Goal: Task Accomplishment & Management: Complete application form

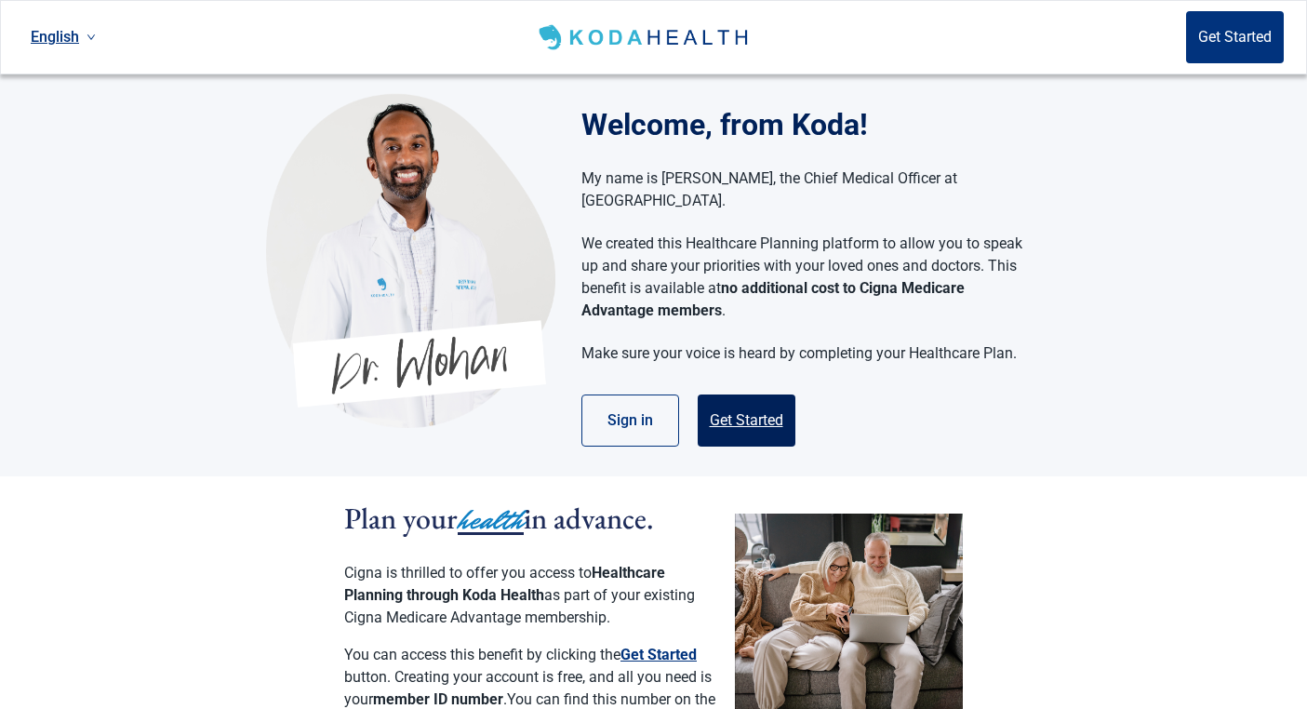
click at [754, 394] on button "Get Started" at bounding box center [747, 420] width 98 height 52
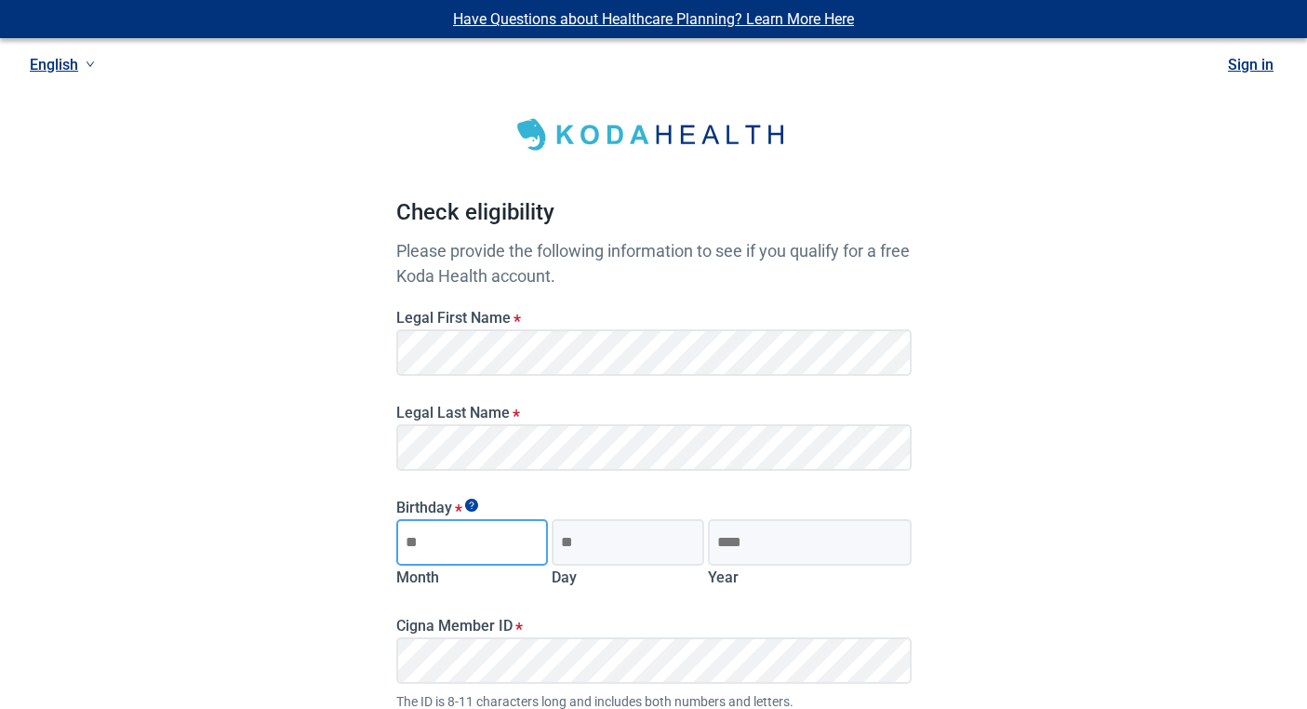
click at [459, 545] on input "Month" at bounding box center [472, 542] width 153 height 47
type input "**"
type input "*"
type input "**"
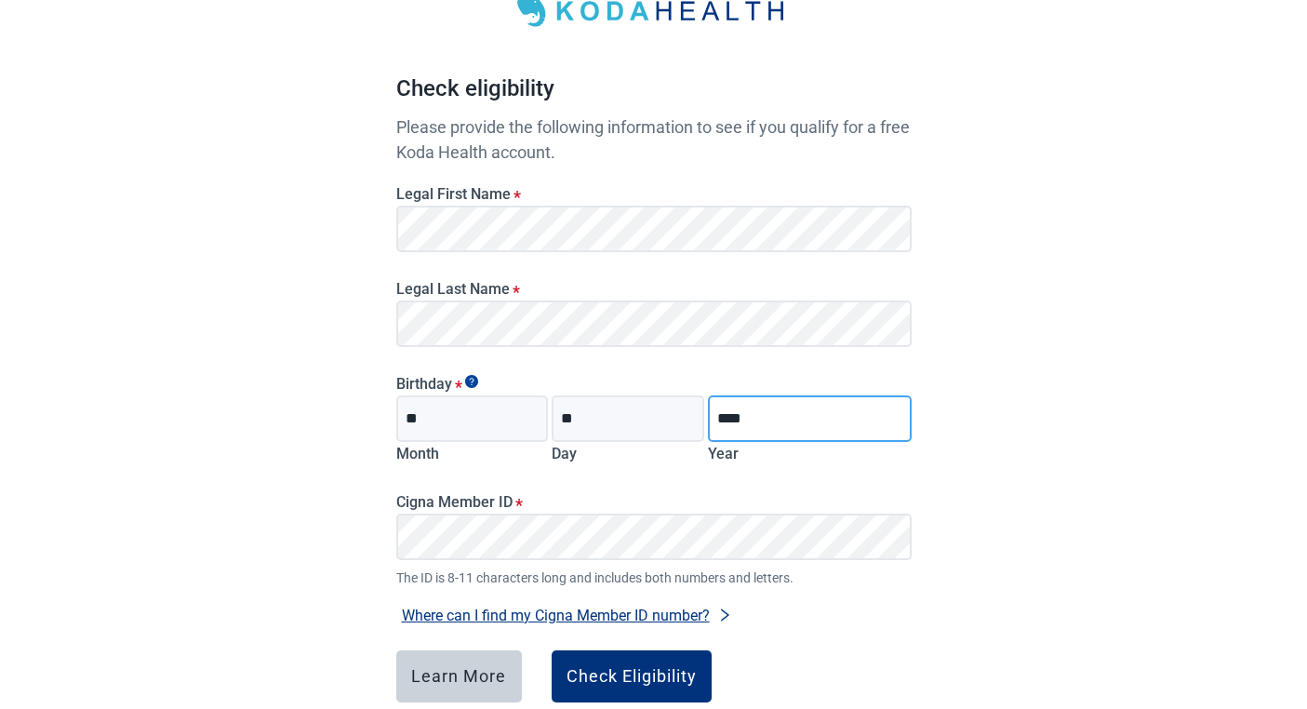
scroll to position [142, 0]
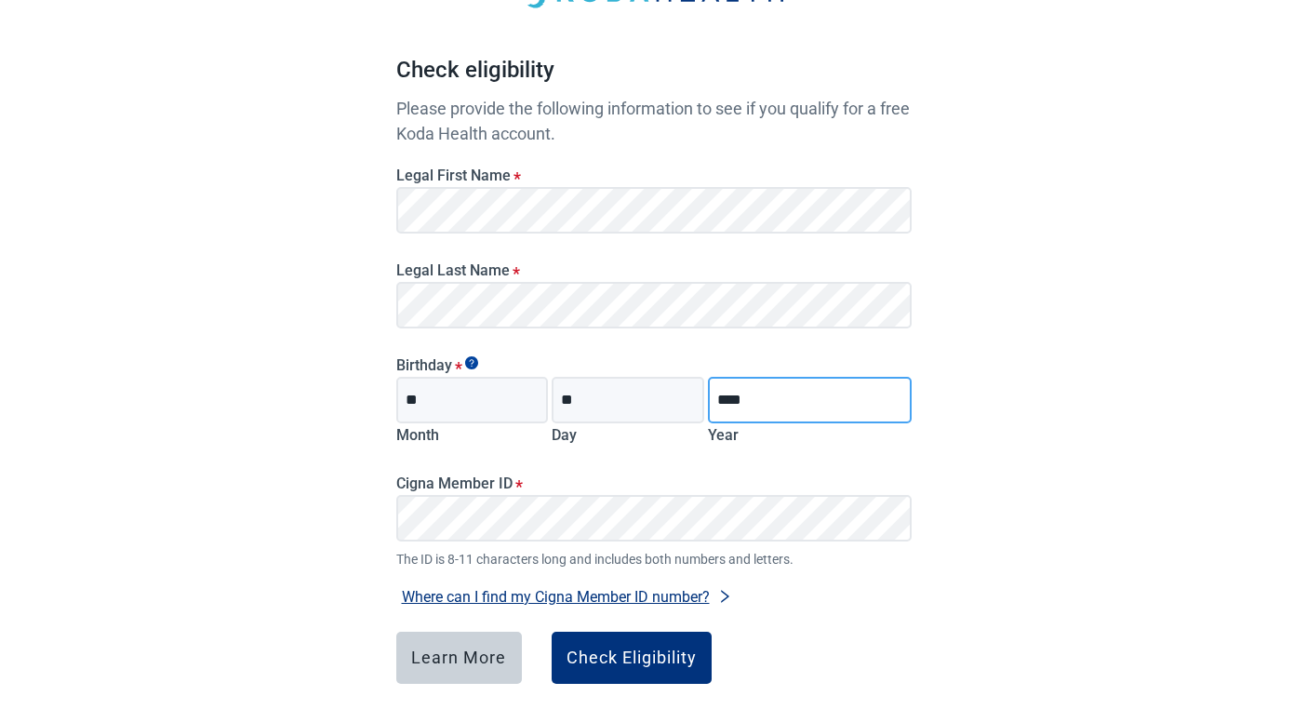
type input "****"
click at [998, 298] on div "Have Questions about Healthcare Planning? Learn More Here English Sign in Check…" at bounding box center [653, 328] width 1307 height 940
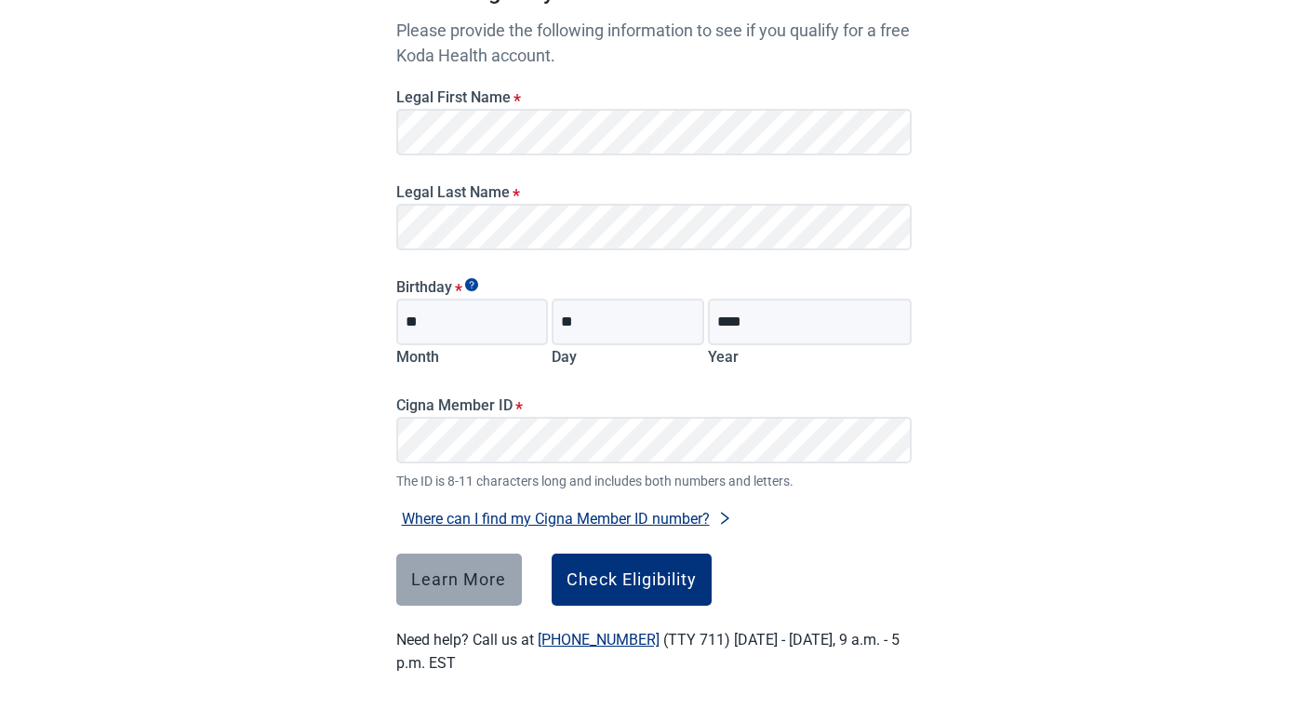
scroll to position [231, 0]
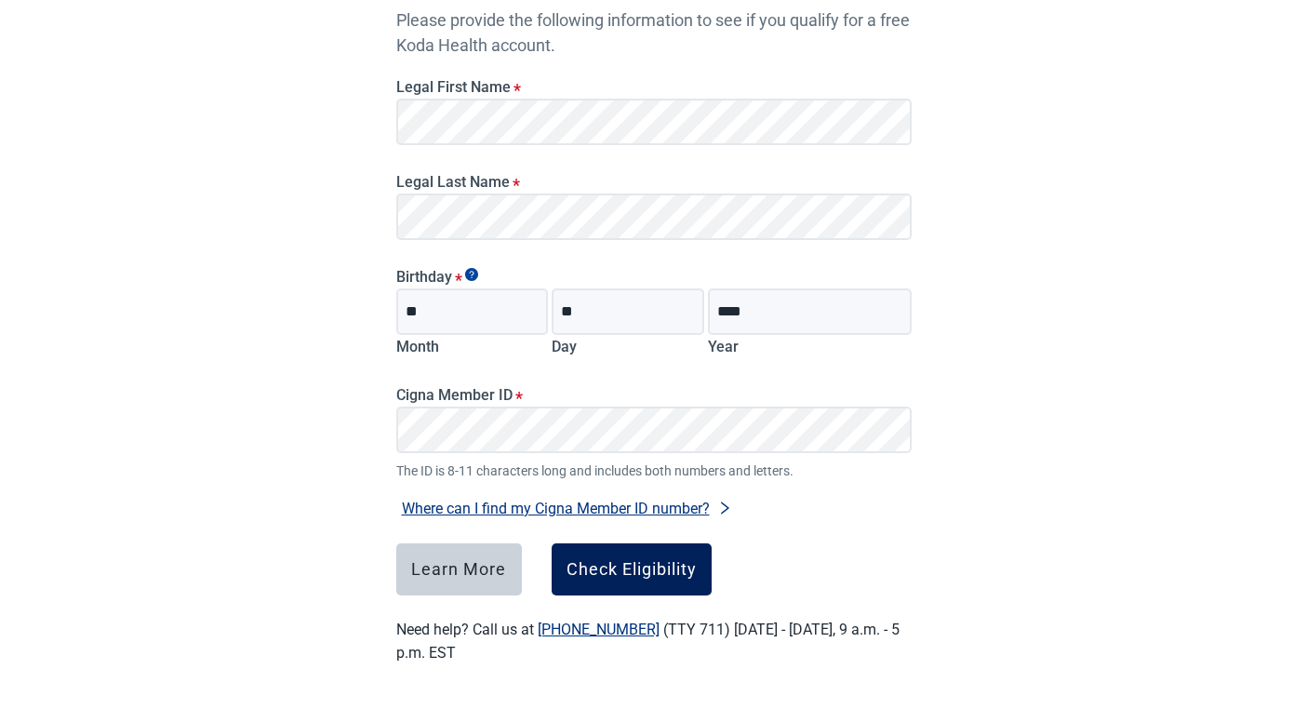
click at [620, 573] on div "Check Eligibility" at bounding box center [632, 569] width 130 height 19
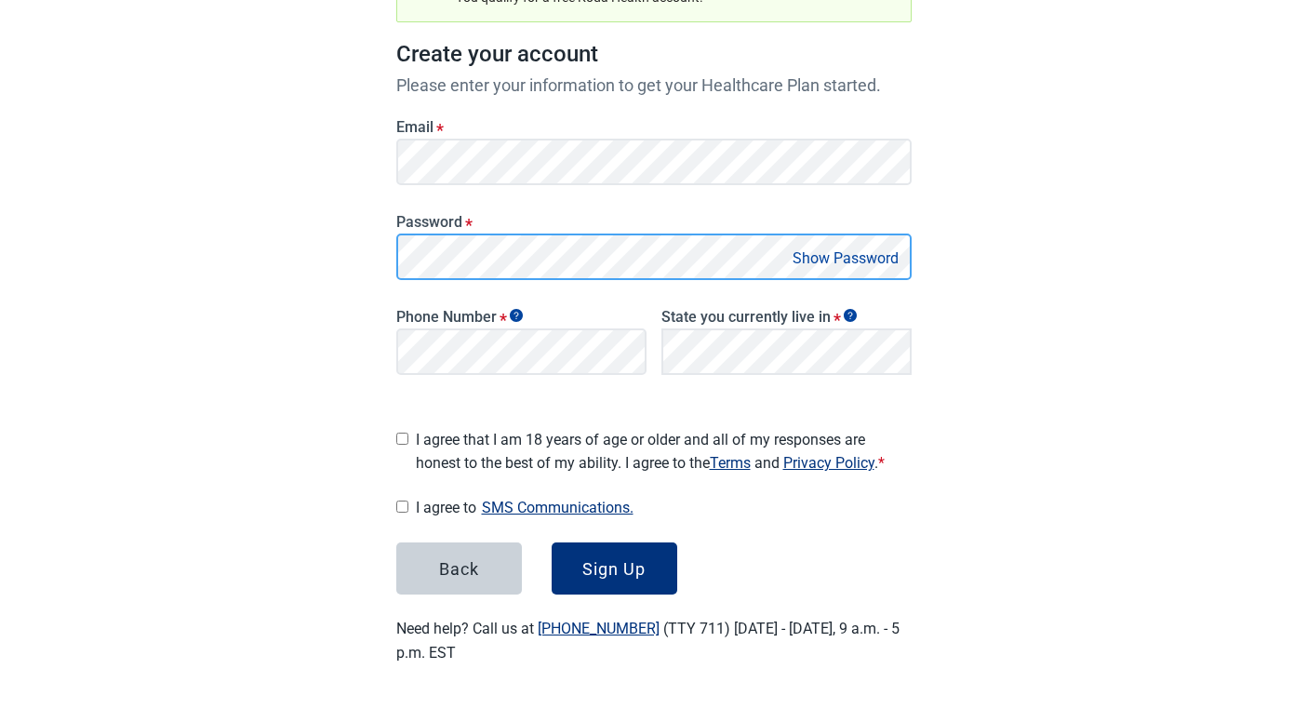
scroll to position [244, 0]
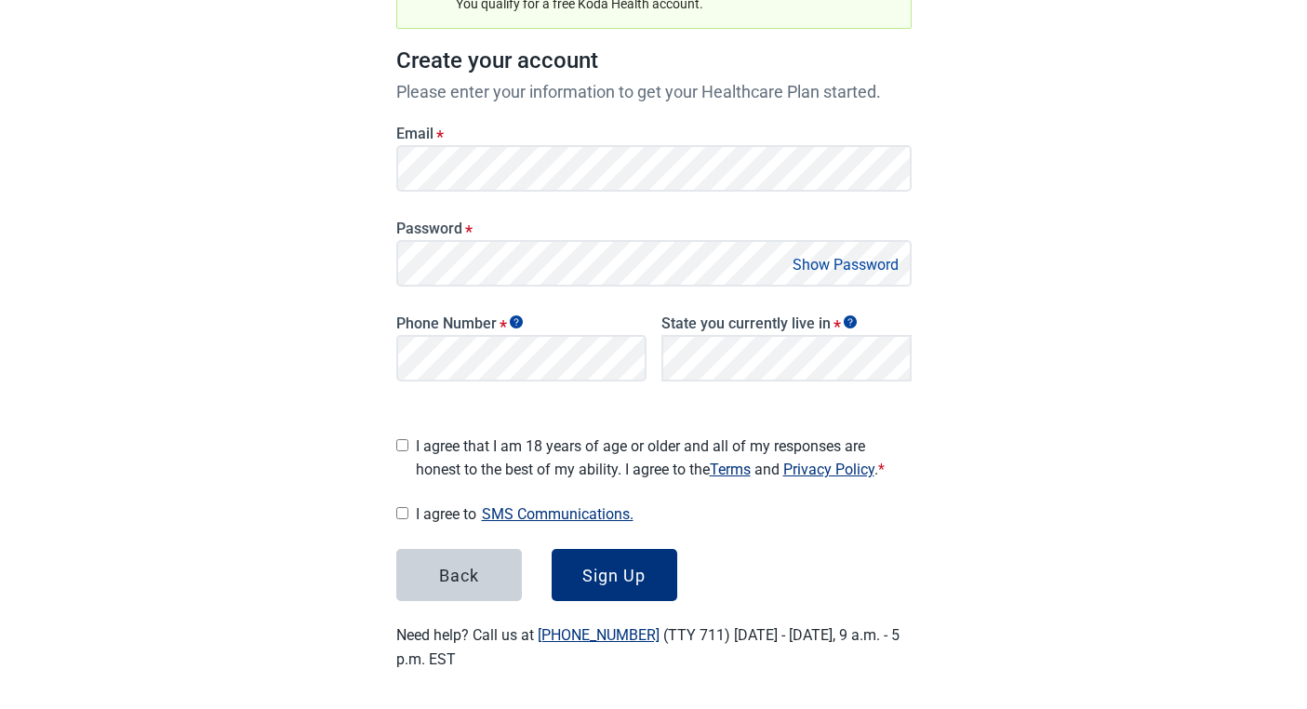
click at [840, 264] on button "Show Password" at bounding box center [845, 264] width 117 height 25
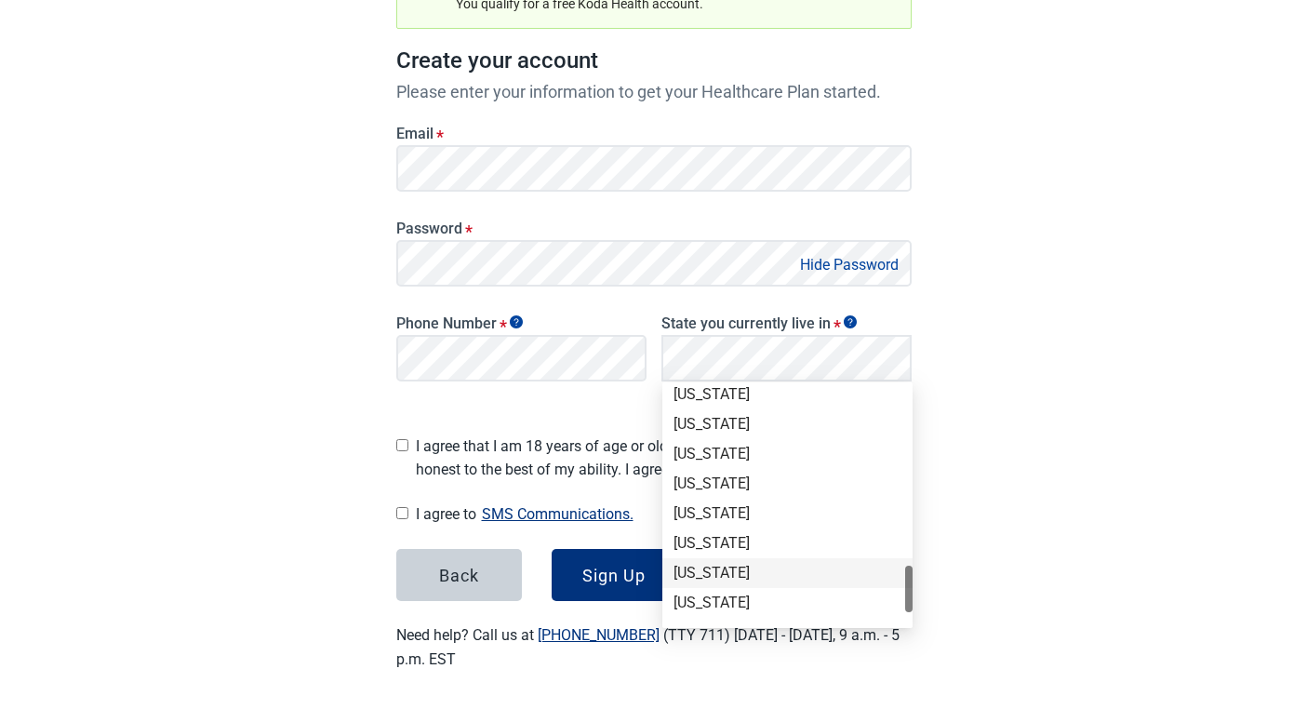
scroll to position [1280, 0]
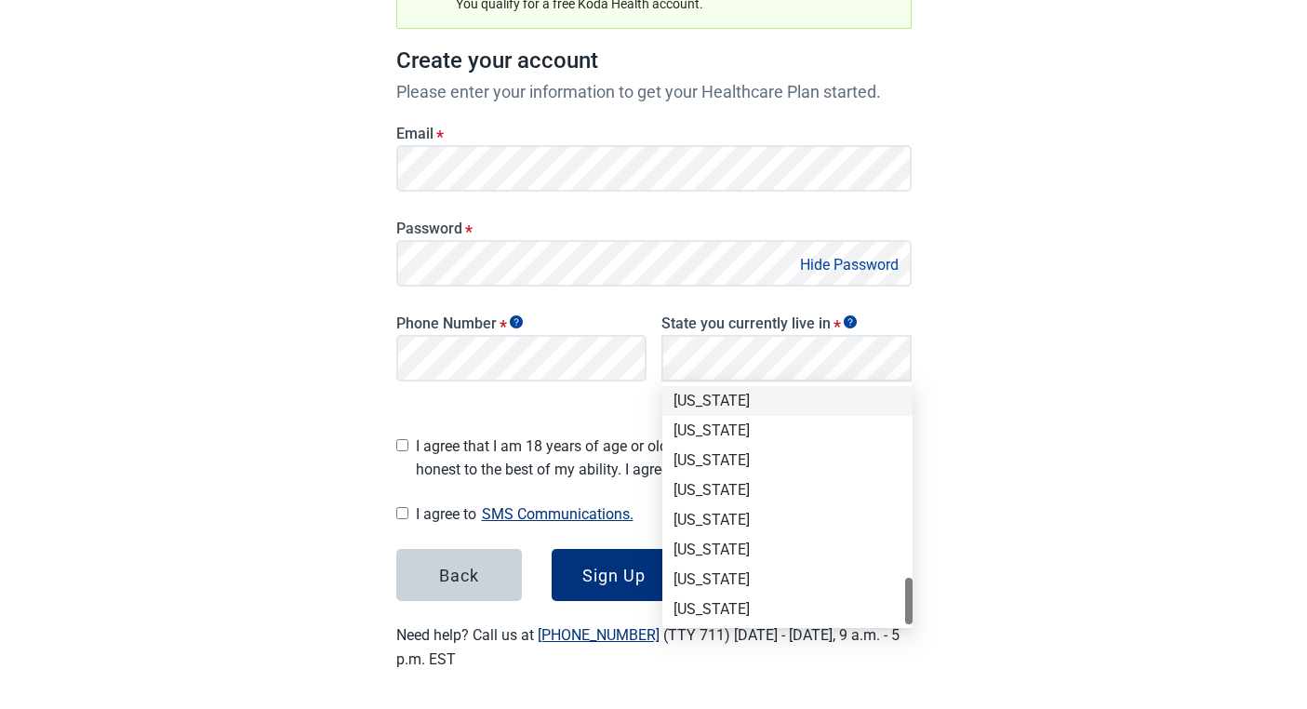
click at [714, 406] on div "[US_STATE]" at bounding box center [788, 401] width 228 height 20
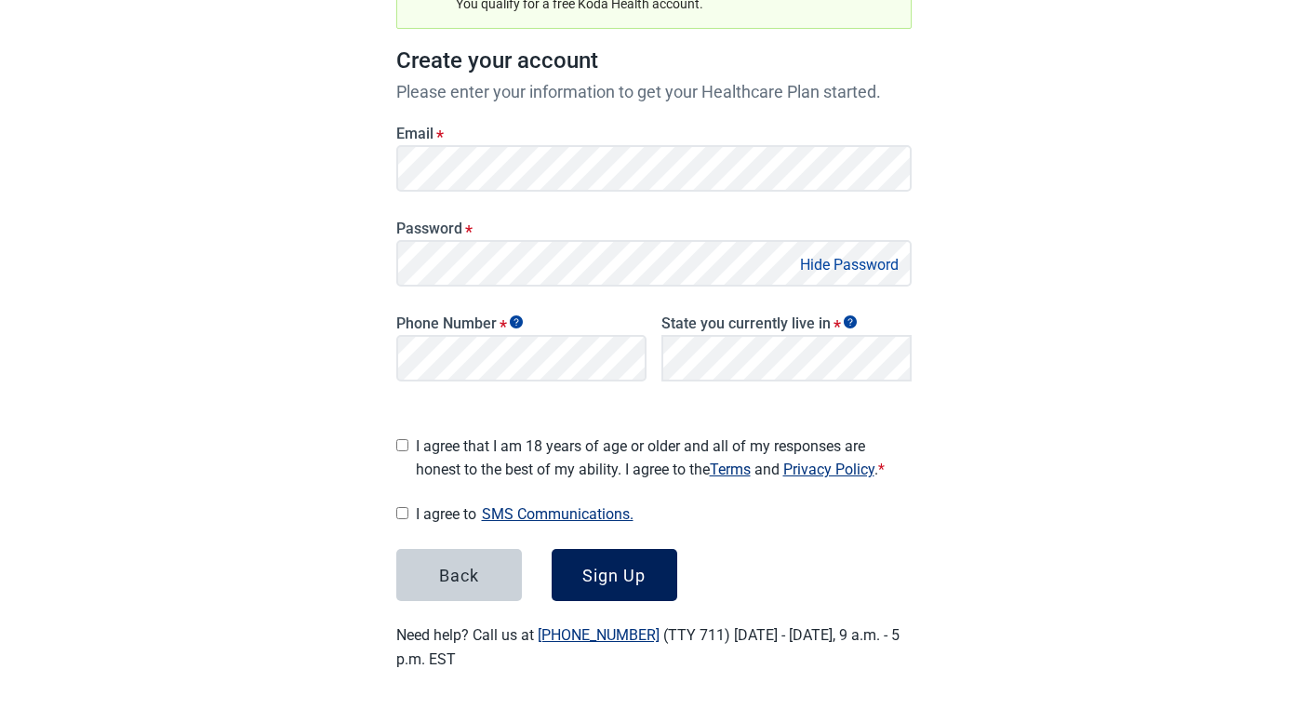
click at [610, 566] on div "Sign Up" at bounding box center [613, 575] width 63 height 19
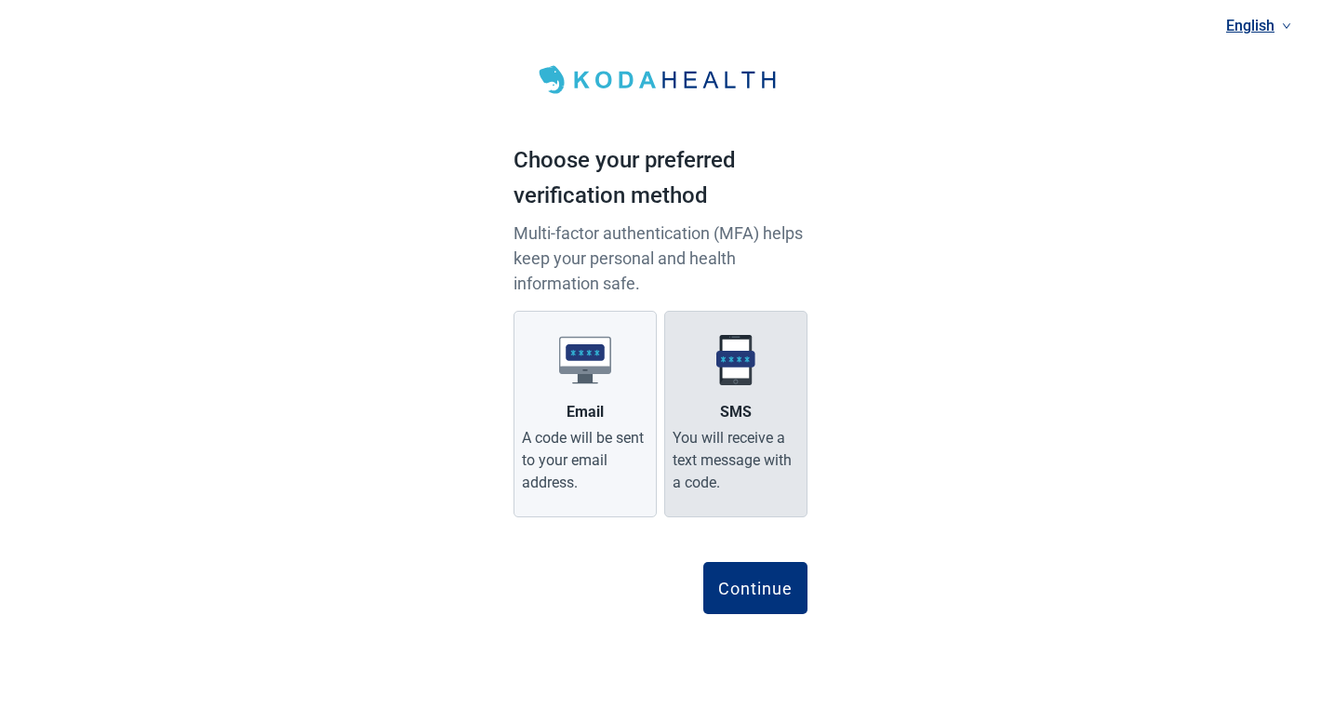
click at [732, 440] on div "You will receive a text message with a code." at bounding box center [736, 460] width 127 height 67
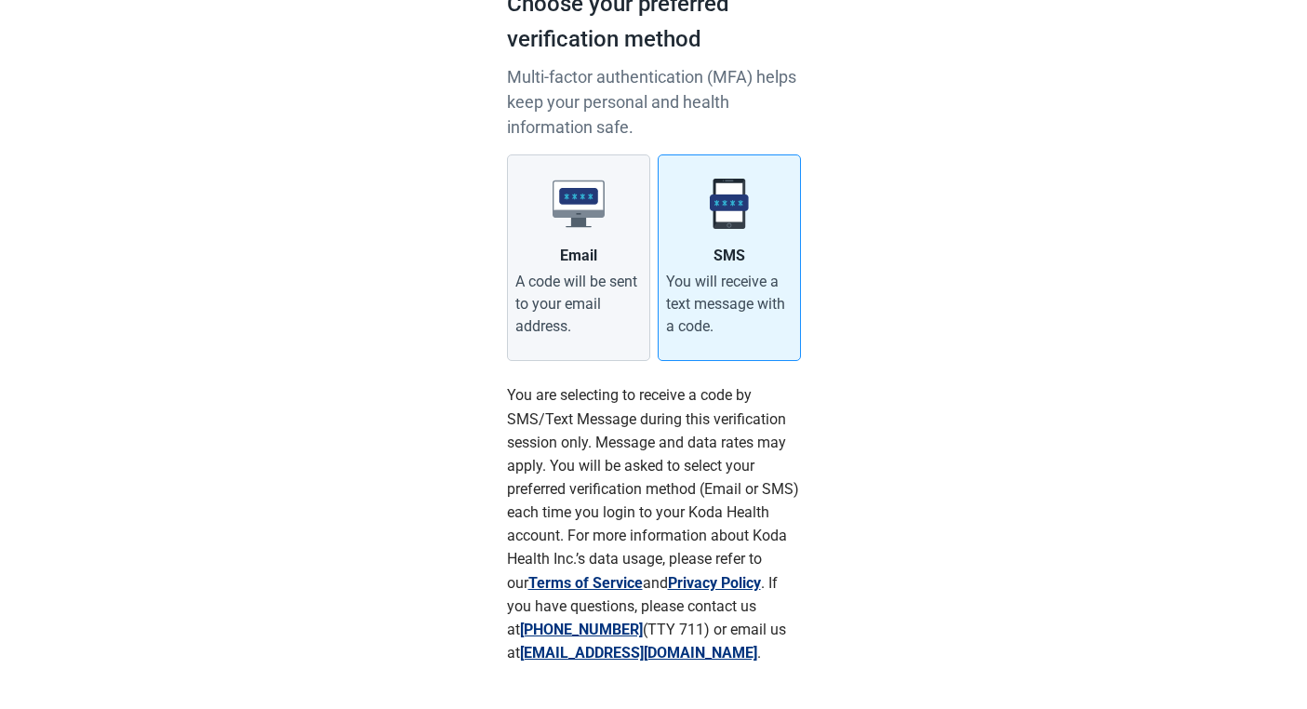
scroll to position [283, 0]
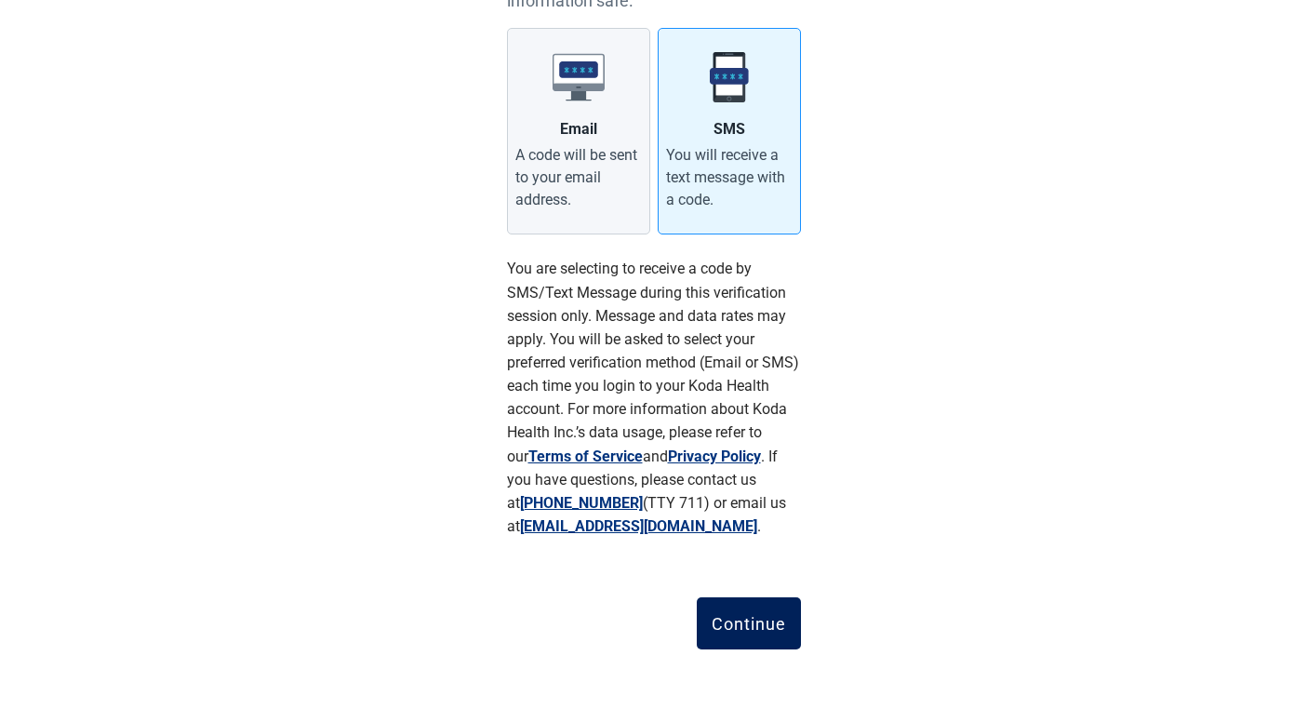
click at [764, 623] on div "Continue" at bounding box center [749, 623] width 74 height 19
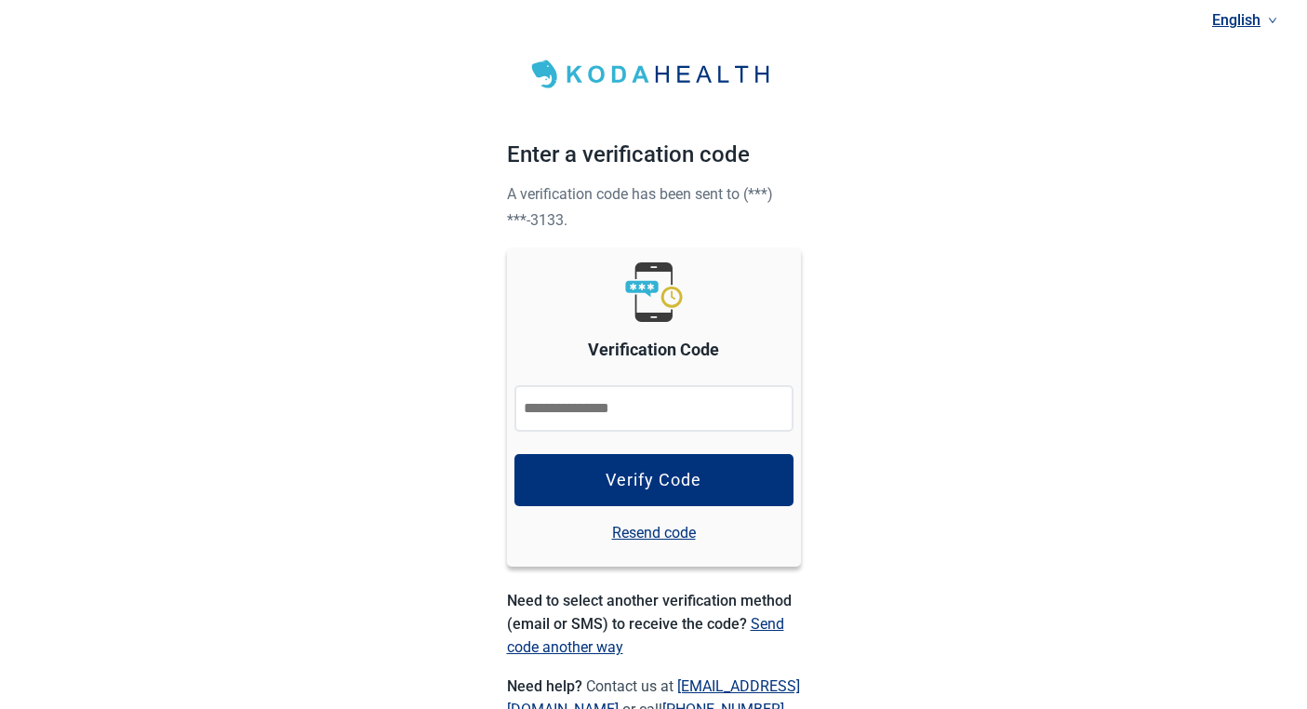
click at [607, 399] on input "Verification Code" at bounding box center [653, 408] width 279 height 47
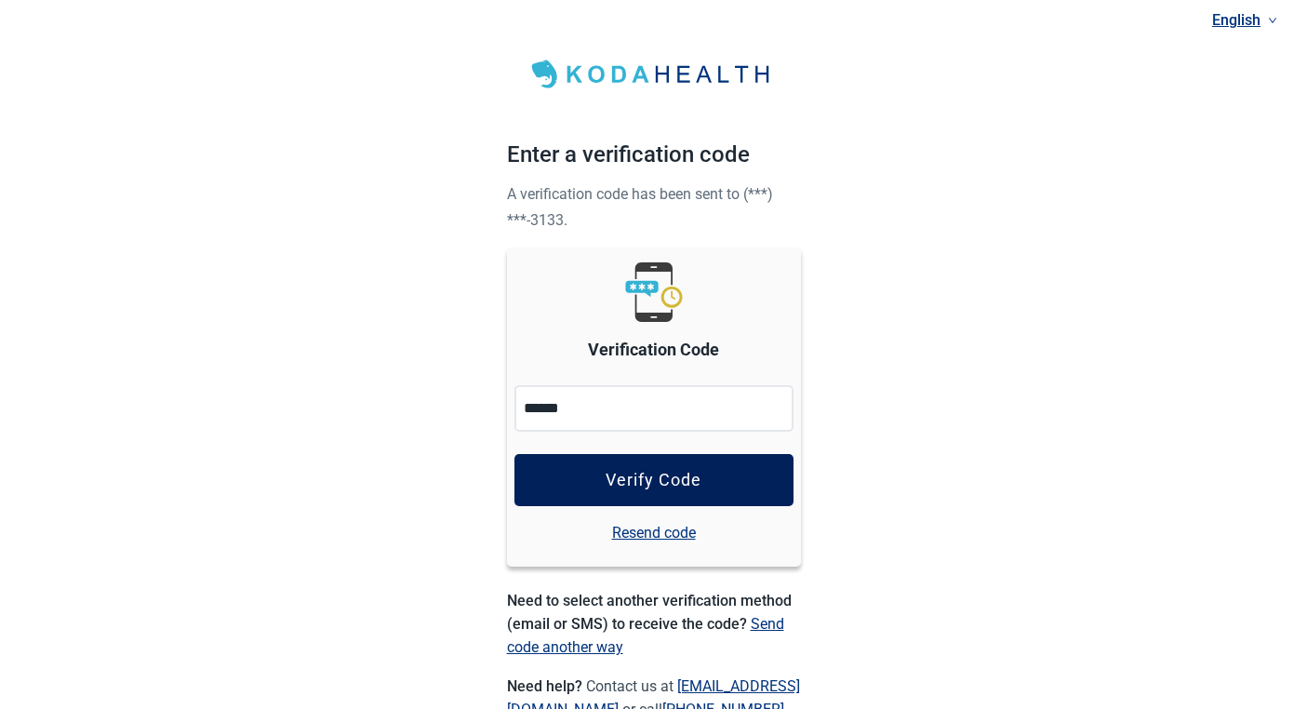
type input "******"
click at [642, 481] on div "Verify Code" at bounding box center [654, 480] width 96 height 19
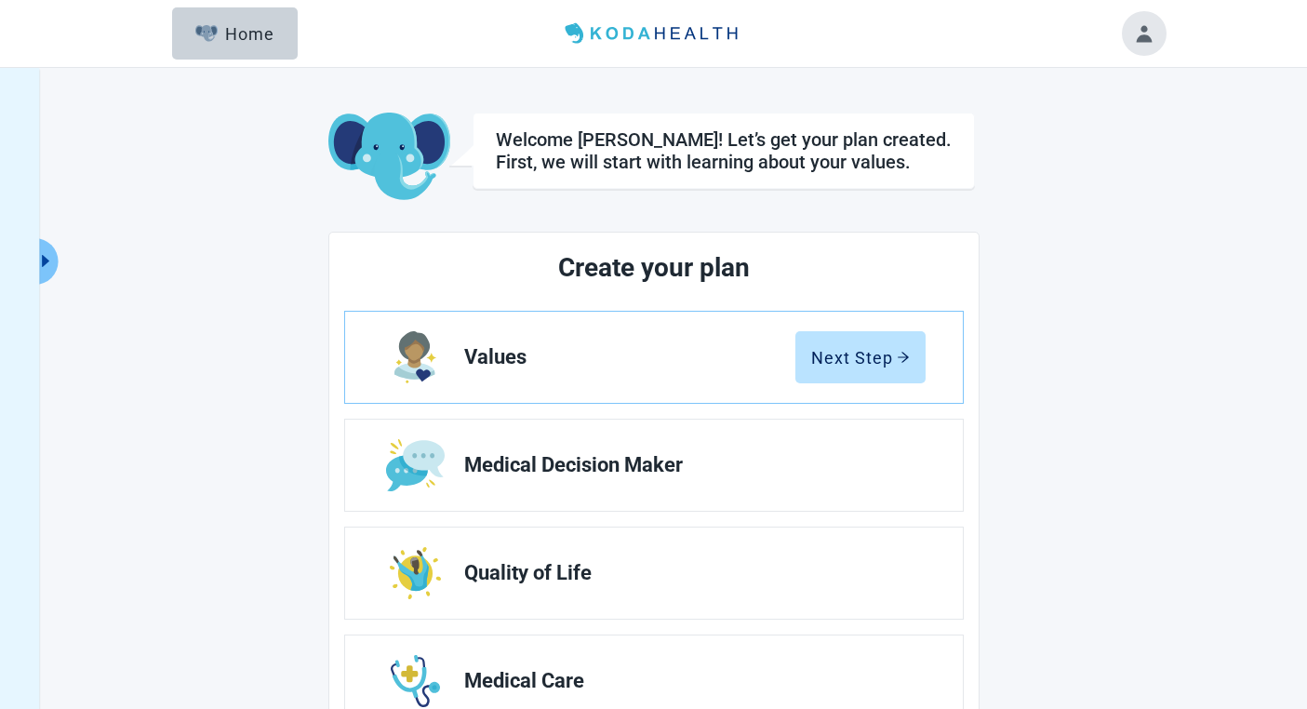
click at [1143, 38] on button "Toggle account menu" at bounding box center [1144, 33] width 45 height 45
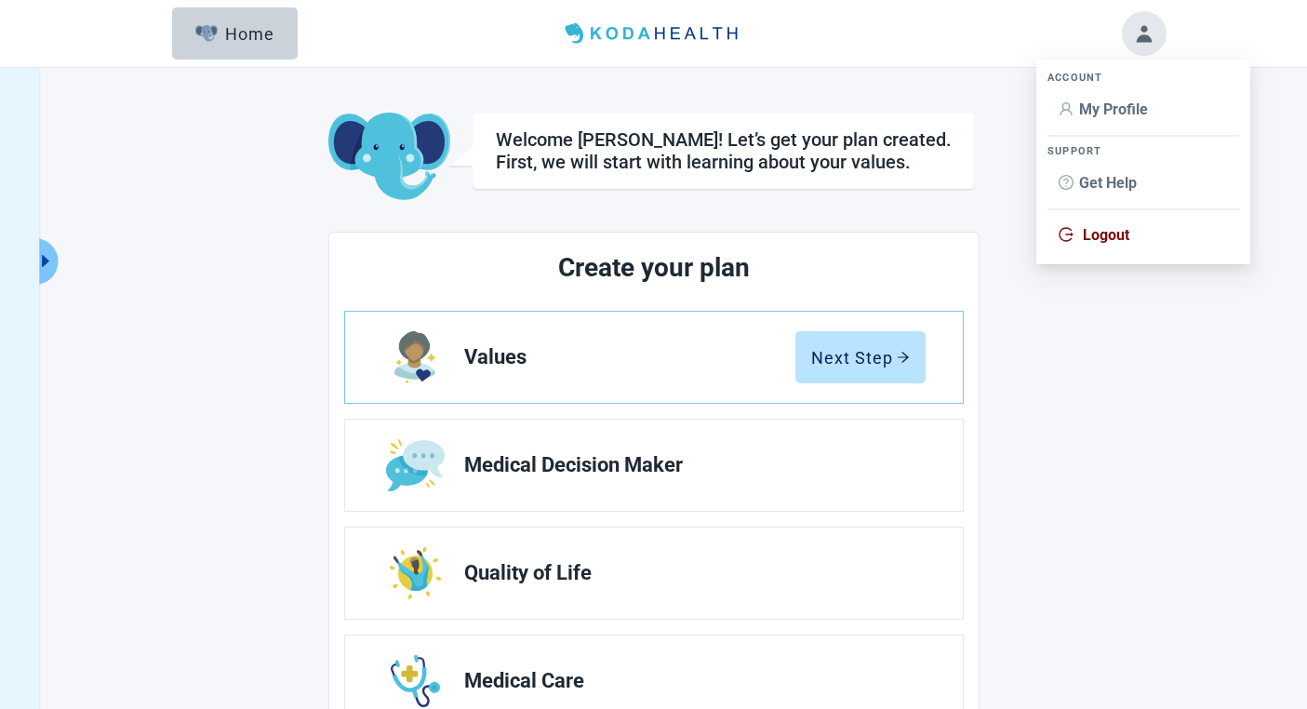
click at [1105, 109] on span "My Profile" at bounding box center [1113, 109] width 69 height 18
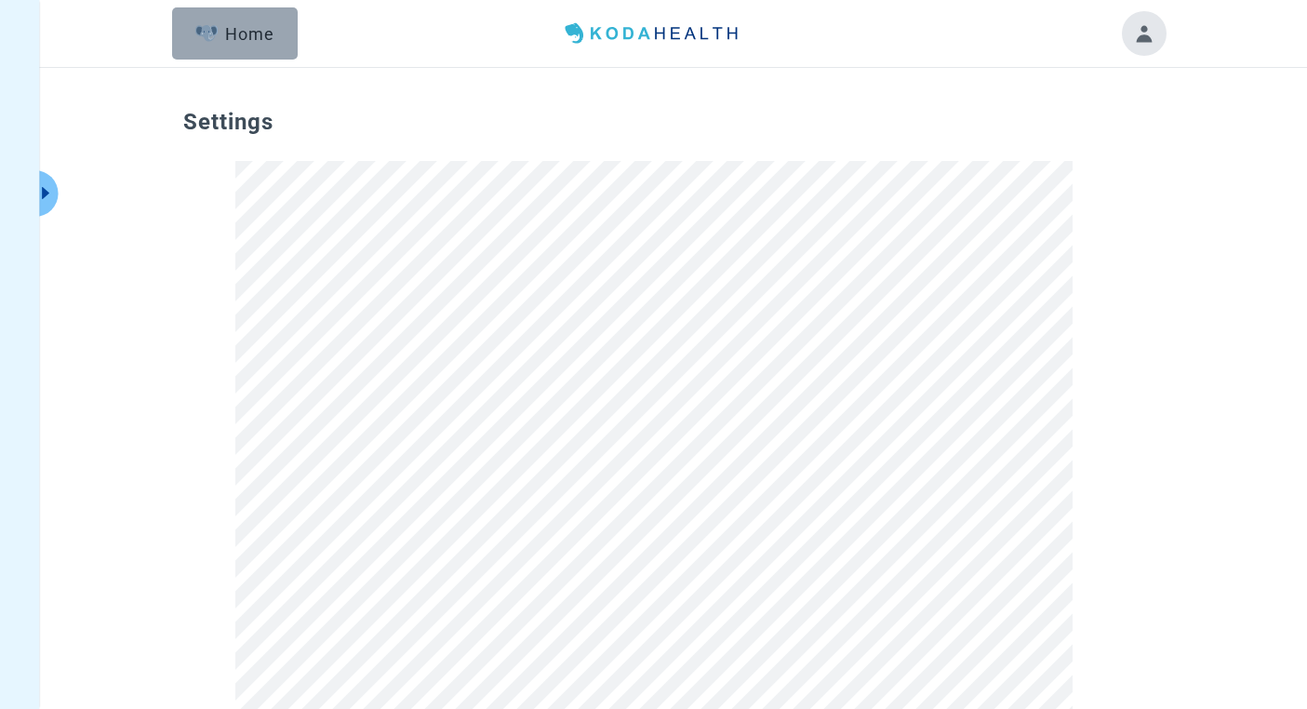
click at [260, 49] on button "Home" at bounding box center [235, 33] width 126 height 52
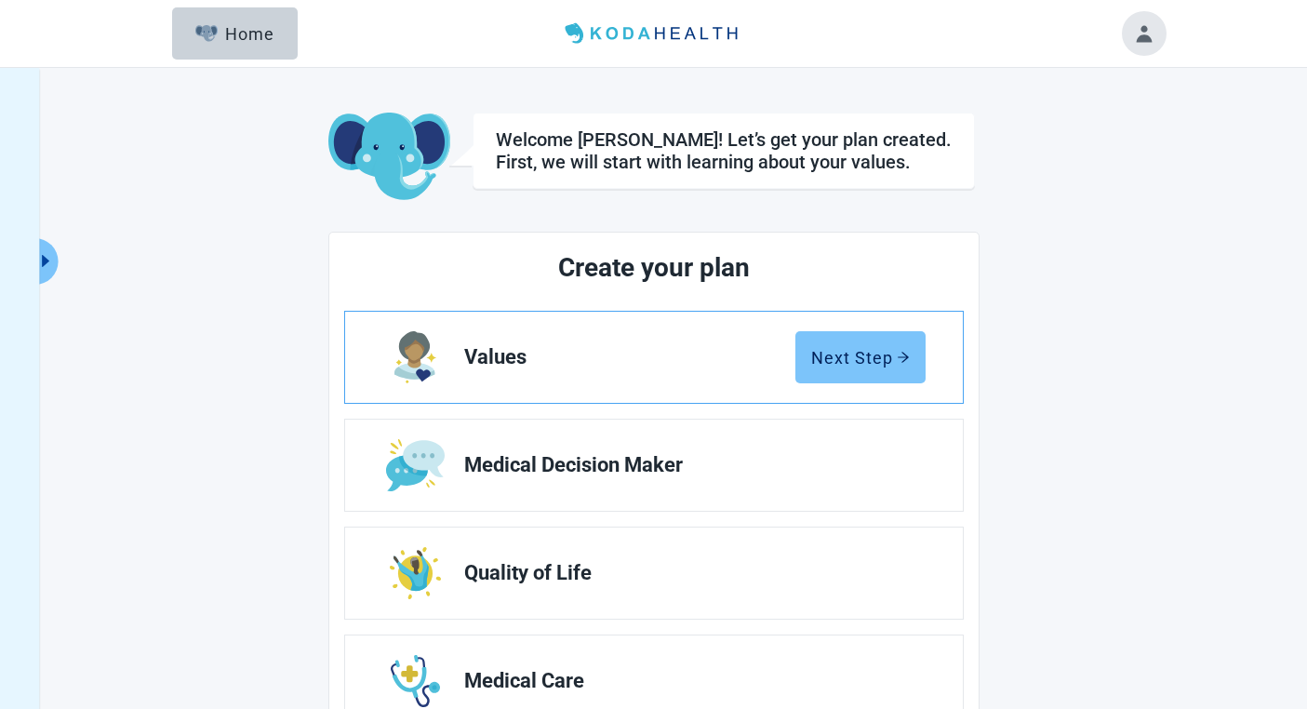
click at [865, 341] on button "Next Step" at bounding box center [860, 357] width 130 height 52
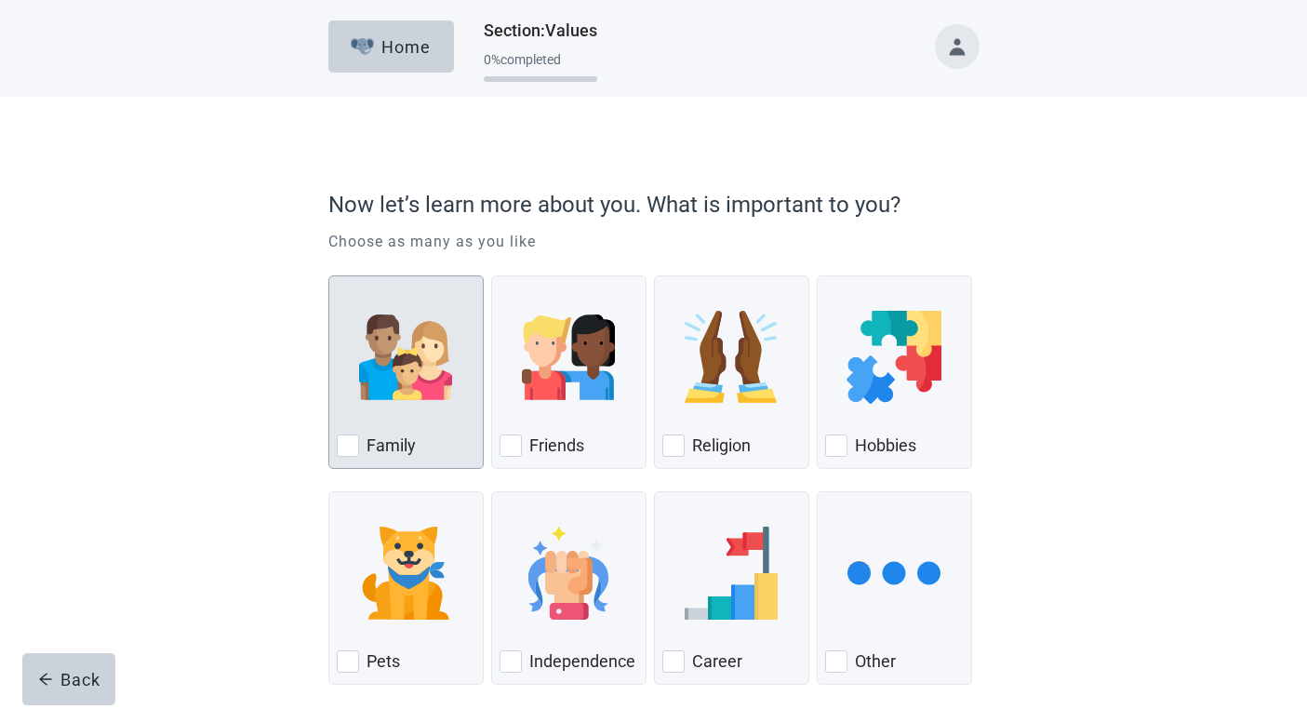
click at [394, 399] on img "Family, checkbox, not checked" at bounding box center [405, 357] width 93 height 93
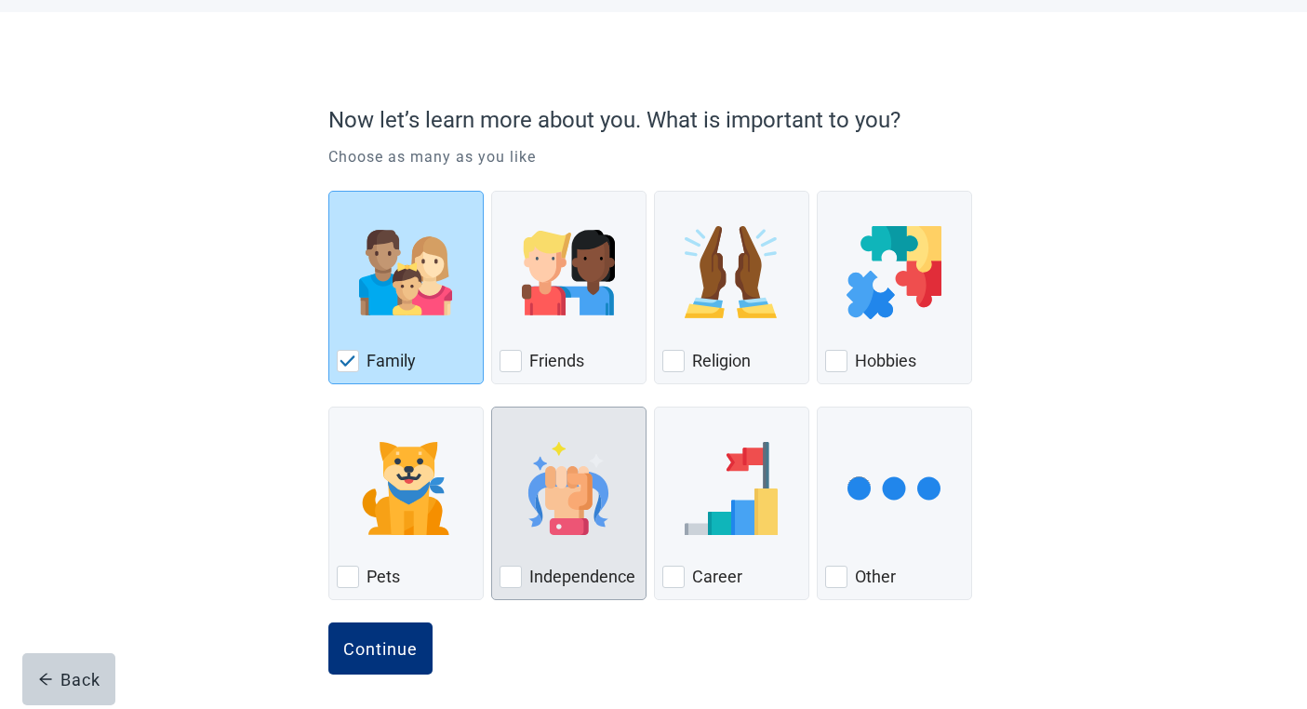
scroll to position [91, 0]
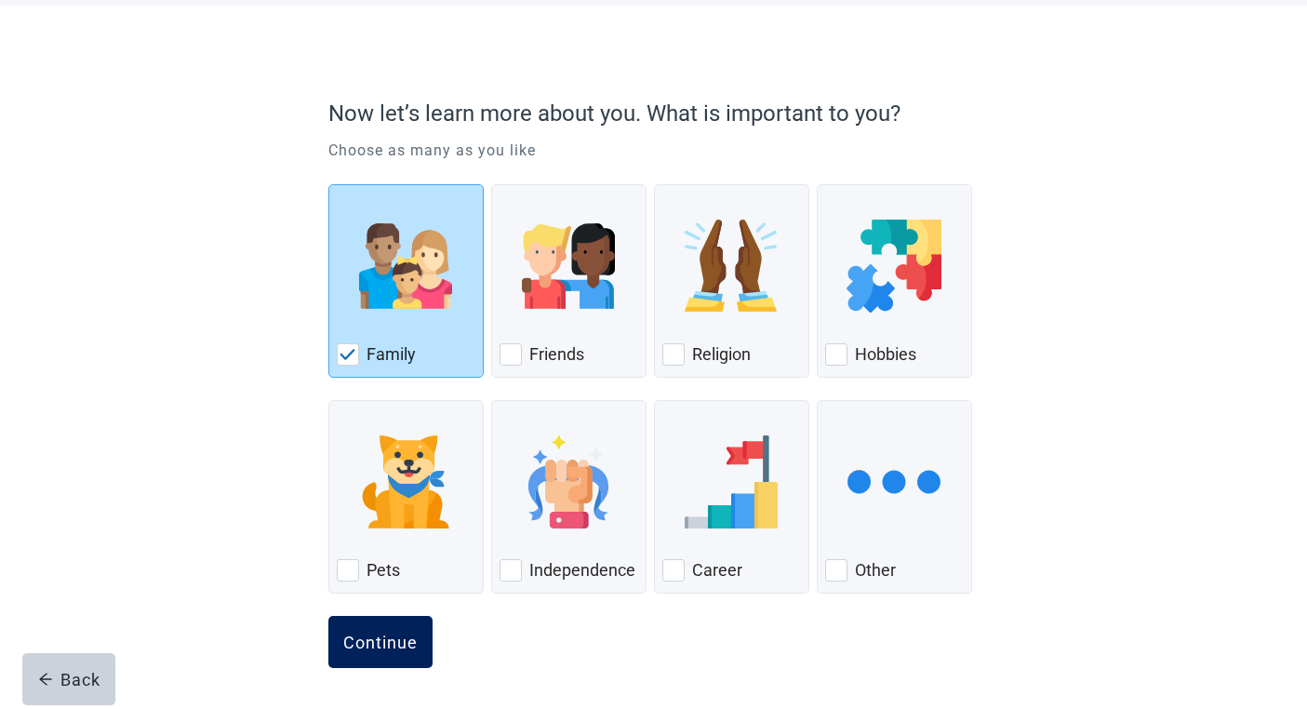
click at [376, 630] on button "Continue" at bounding box center [380, 642] width 104 height 52
